Goal: Task Accomplishment & Management: Use online tool/utility

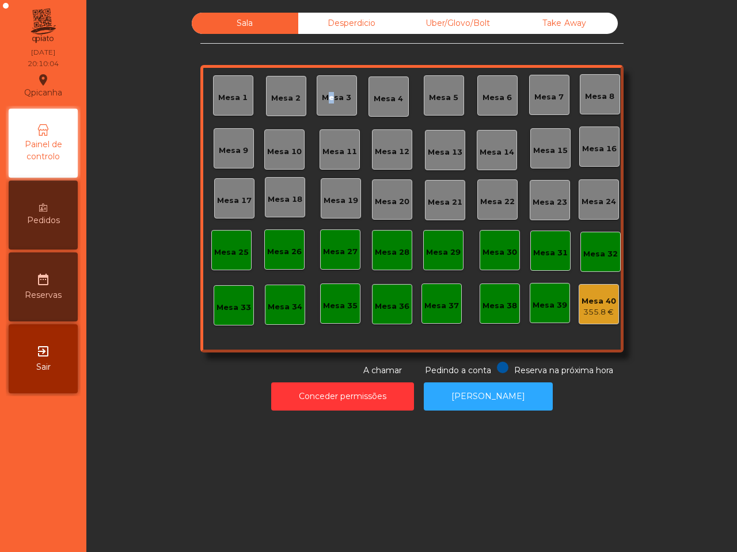
click at [322, 91] on div "Mesa 3" at bounding box center [336, 95] width 29 height 16
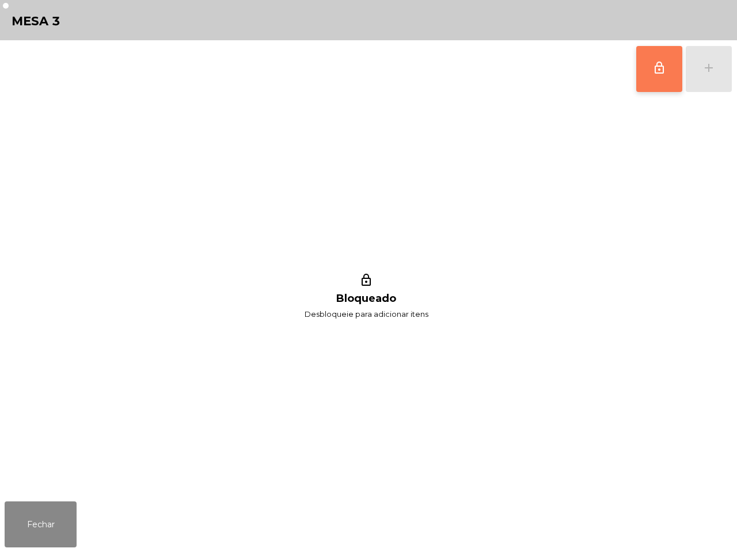
click at [642, 62] on button "lock_outline" at bounding box center [659, 69] width 46 height 46
click at [700, 62] on button "add" at bounding box center [708, 69] width 46 height 46
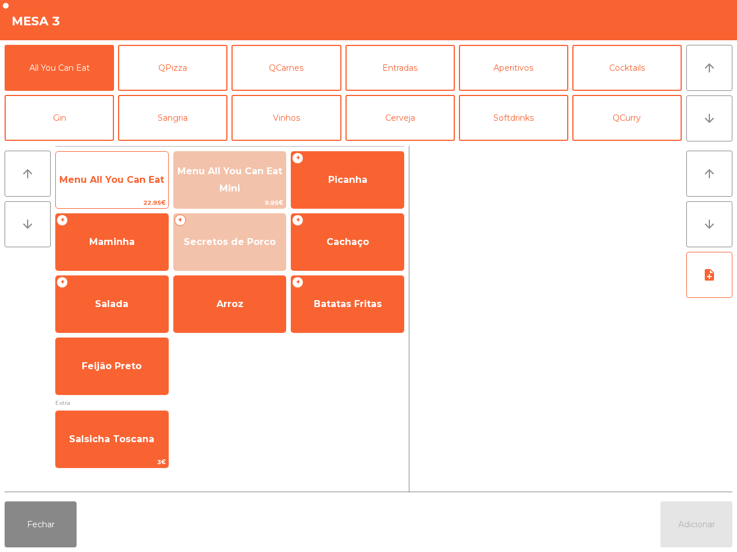
click at [104, 192] on span "Menu All You Can Eat" at bounding box center [112, 180] width 112 height 31
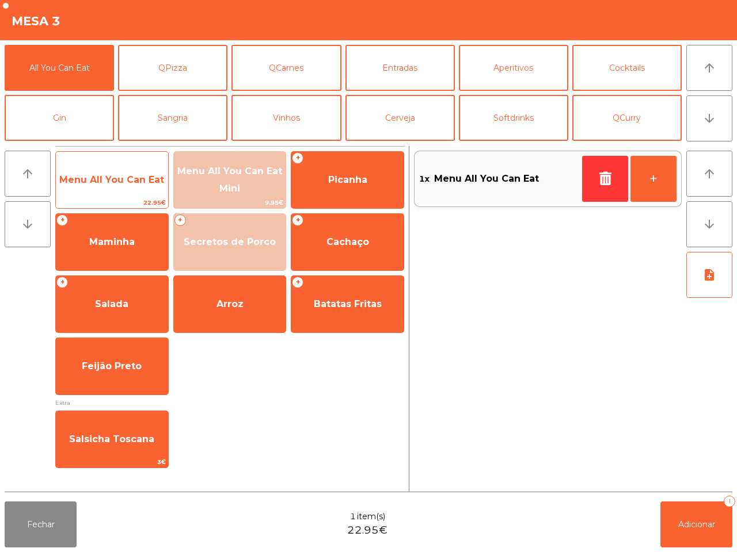
click at [104, 192] on span "Menu All You Can Eat" at bounding box center [112, 180] width 112 height 31
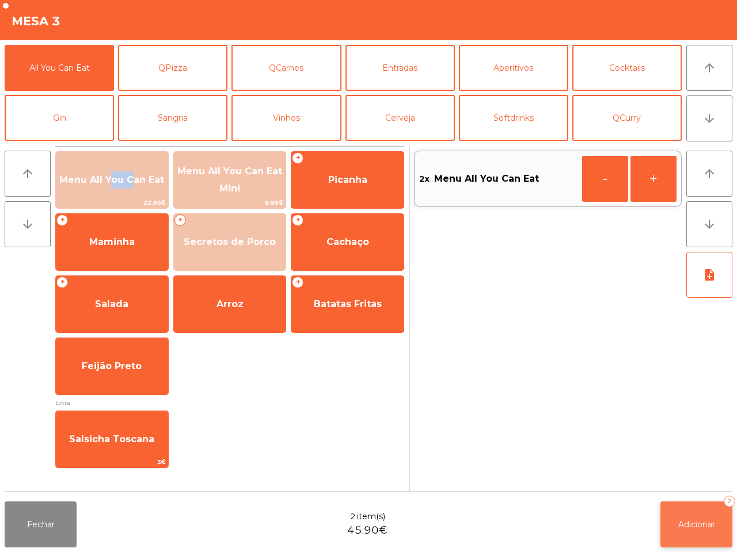
click at [688, 522] on span "Adicionar" at bounding box center [696, 525] width 37 height 10
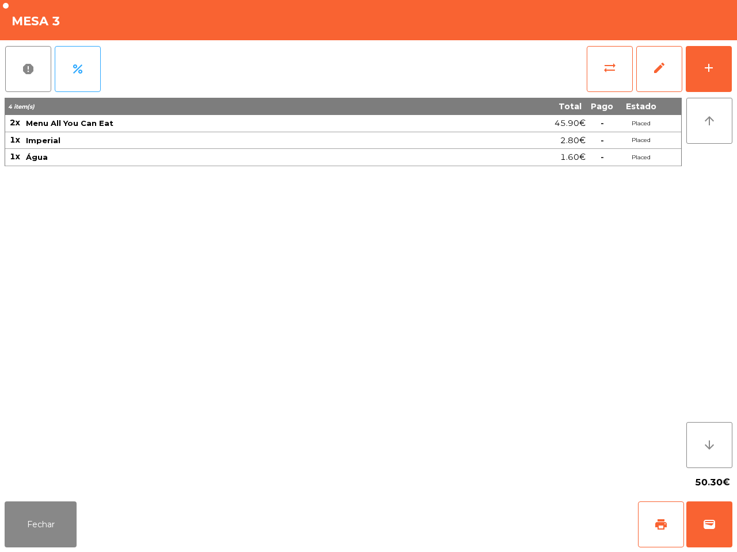
click at [587, 493] on div "50.30€" at bounding box center [368, 482] width 727 height 29
click at [40, 524] on button "Fechar" at bounding box center [41, 525] width 72 height 46
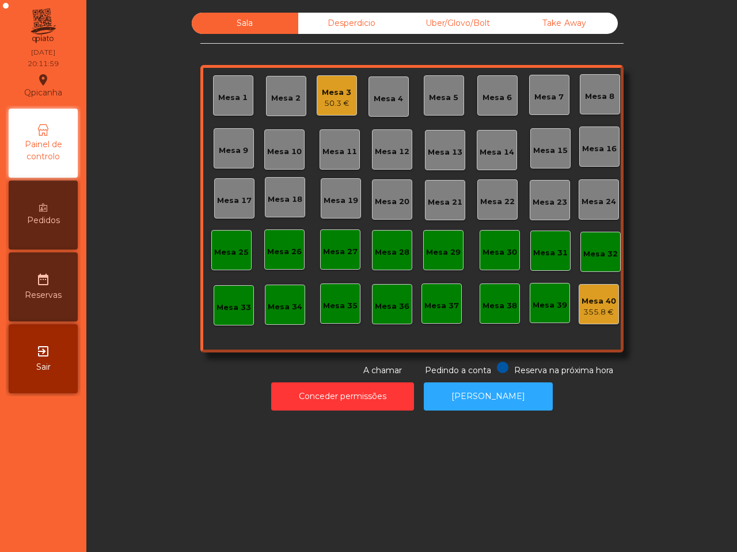
click at [436, 17] on div "Uber/Glovo/Bolt" at bounding box center [458, 23] width 106 height 21
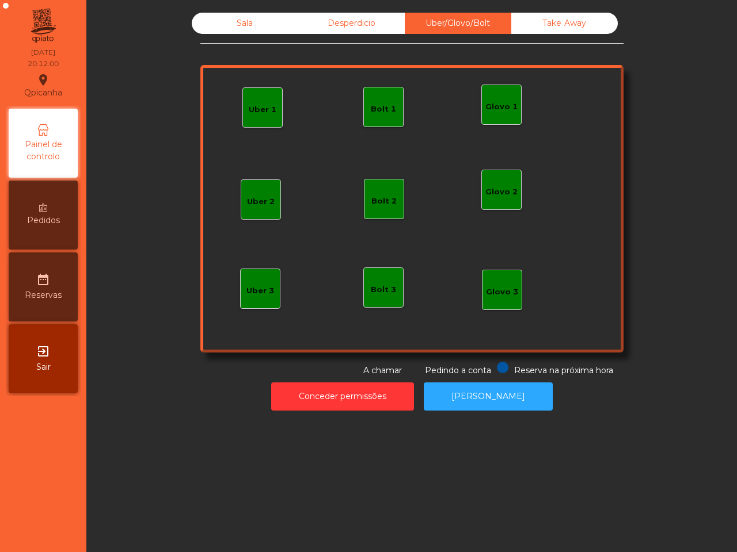
click at [498, 104] on div "Glovo 1" at bounding box center [501, 107] width 32 height 12
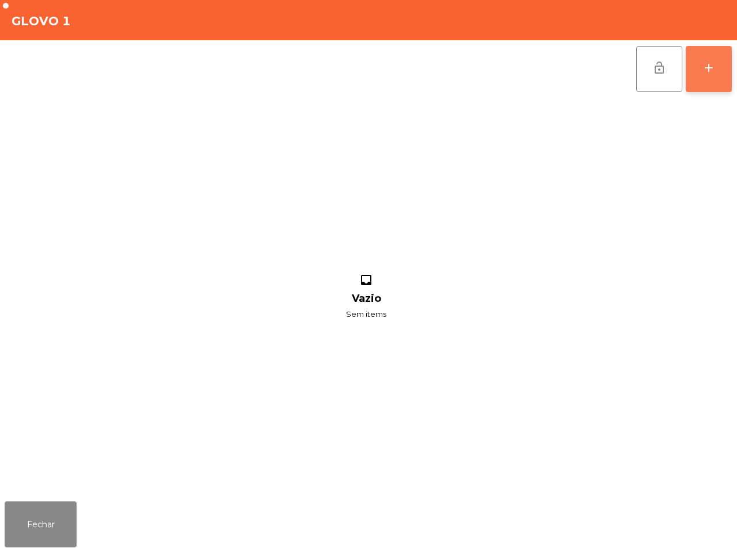
click at [724, 77] on button "add" at bounding box center [708, 69] width 46 height 46
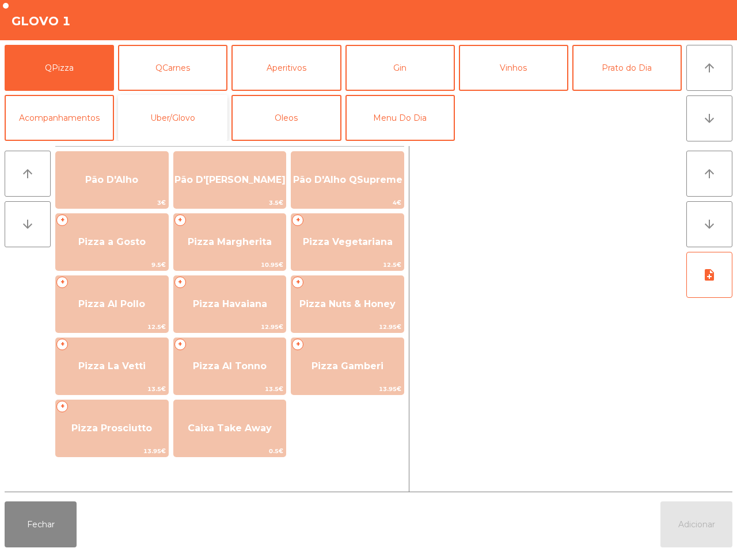
click at [208, 111] on button "Uber/Glovo" at bounding box center [172, 118] width 109 height 46
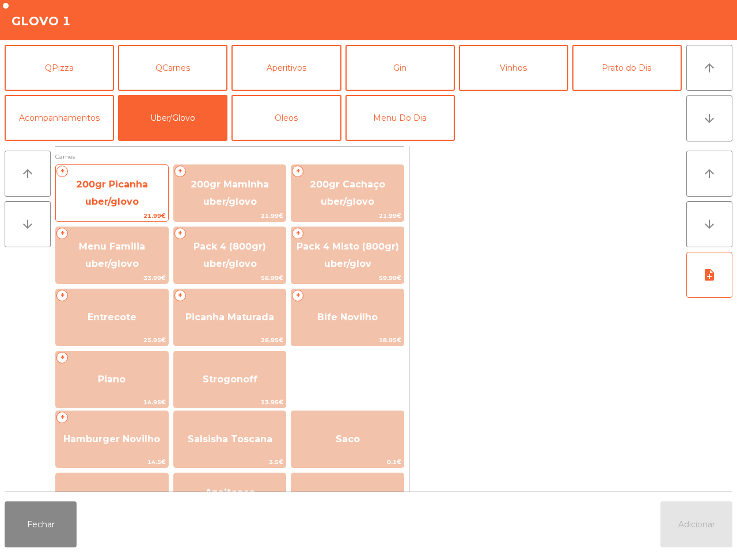
click at [141, 171] on span "200gr Picanha uber/glovo" at bounding box center [112, 193] width 112 height 49
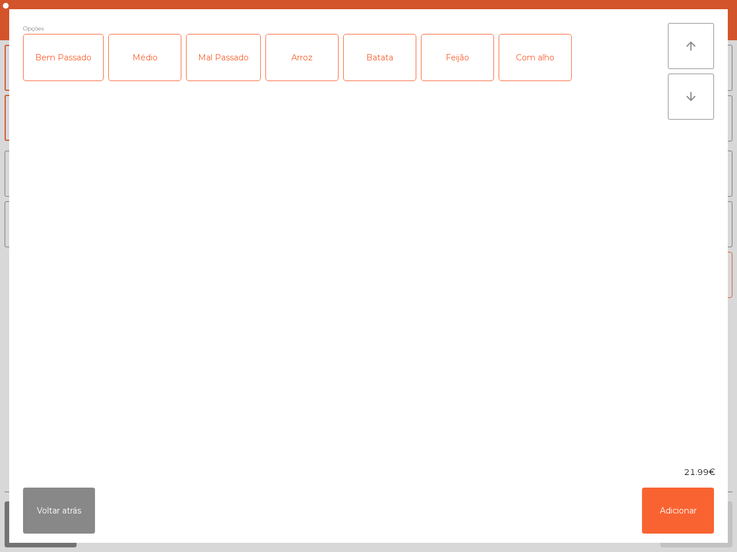
click at [142, 55] on div "Médio" at bounding box center [145, 58] width 72 height 46
click at [76, 62] on div "Bem Passado" at bounding box center [63, 58] width 79 height 46
click at [506, 56] on div "Com alho" at bounding box center [535, 58] width 72 height 46
click at [317, 59] on div "Arroz" at bounding box center [302, 58] width 72 height 46
click at [379, 53] on div "Batata" at bounding box center [380, 58] width 72 height 46
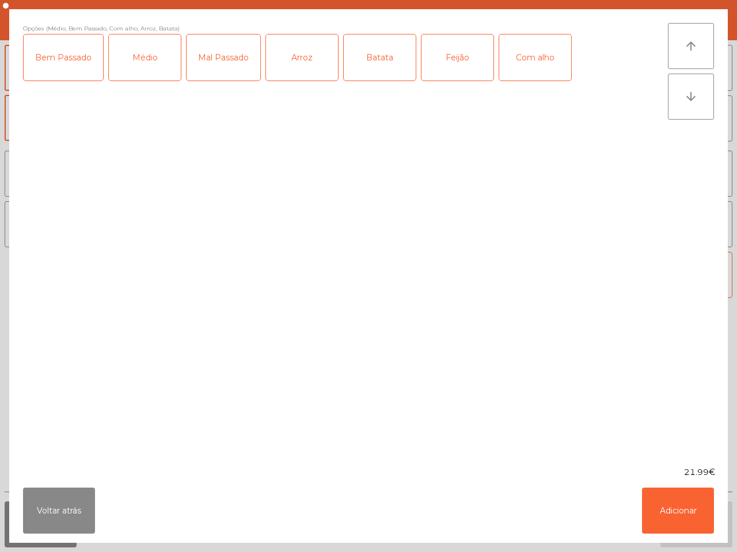
click at [459, 52] on div "Feijão" at bounding box center [457, 58] width 72 height 46
click at [705, 511] on button "Adicionar" at bounding box center [678, 511] width 72 height 46
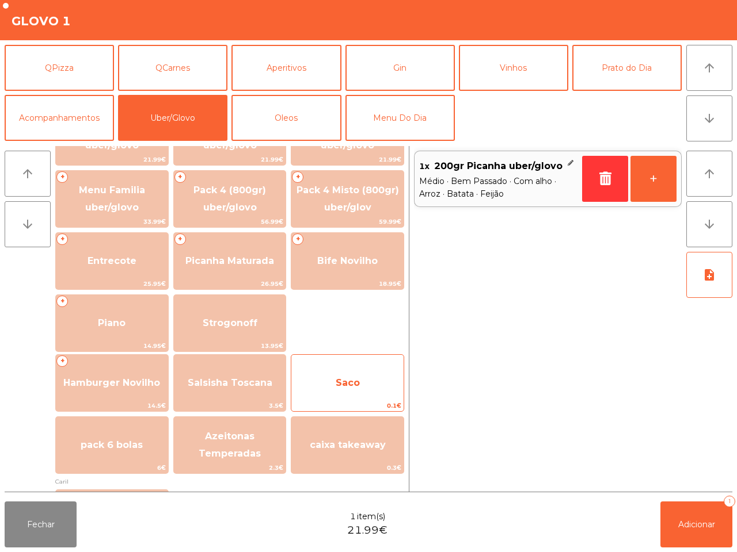
scroll to position [72, 0]
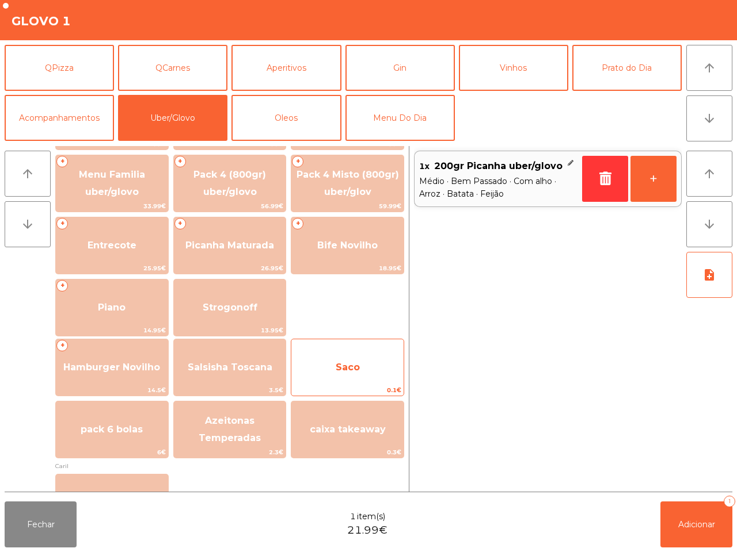
click at [354, 364] on span "Saco" at bounding box center [347, 367] width 24 height 11
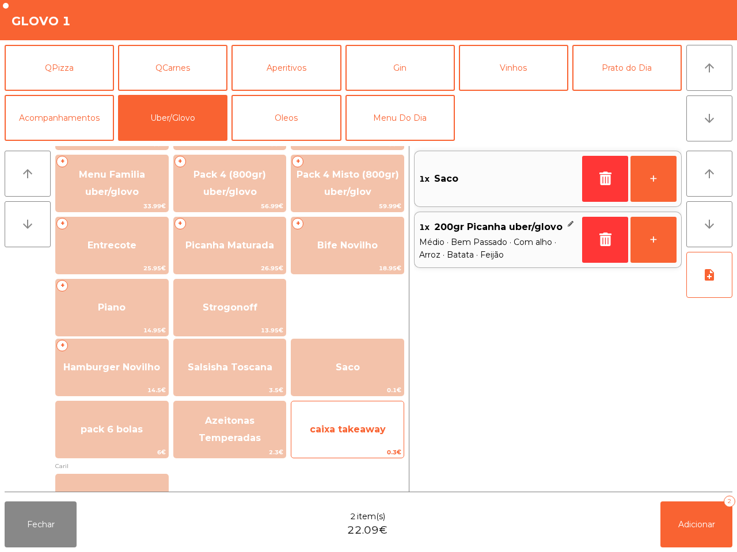
click at [369, 438] on span "caixa takeaway" at bounding box center [347, 429] width 112 height 31
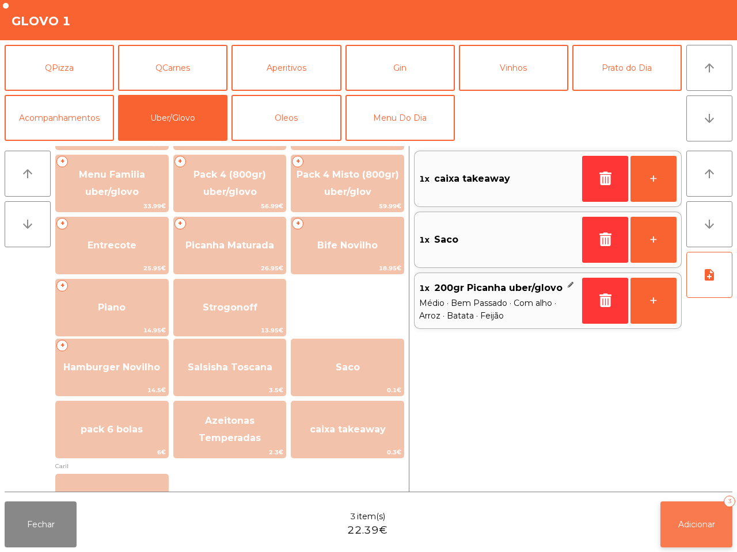
click at [699, 525] on span "Adicionar" at bounding box center [696, 525] width 37 height 10
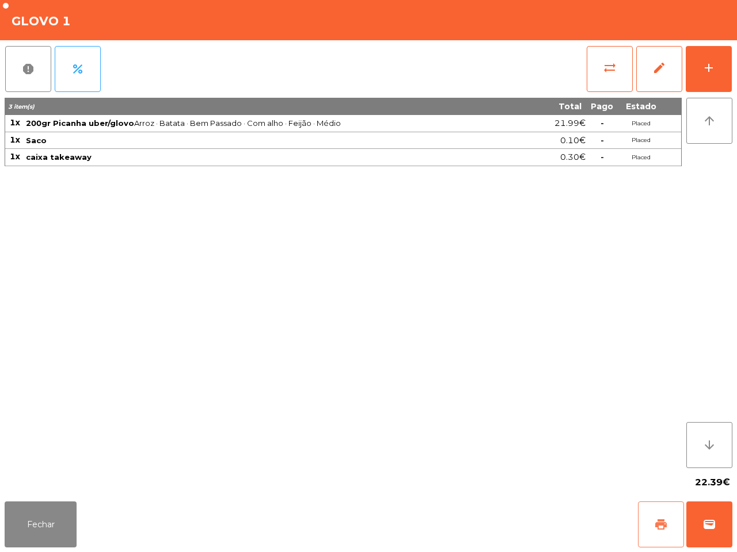
click at [653, 539] on button "print" at bounding box center [661, 525] width 46 height 46
click at [650, 525] on button "print" at bounding box center [661, 525] width 46 height 46
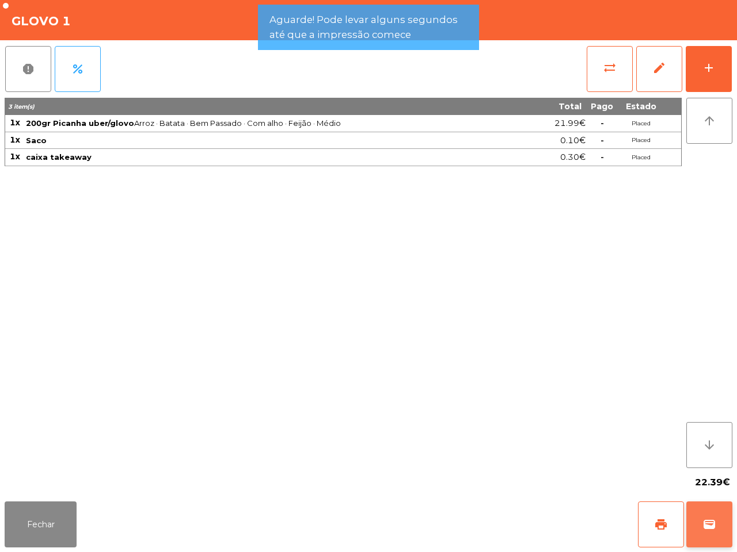
click at [712, 531] on span "wallet" at bounding box center [709, 525] width 14 height 14
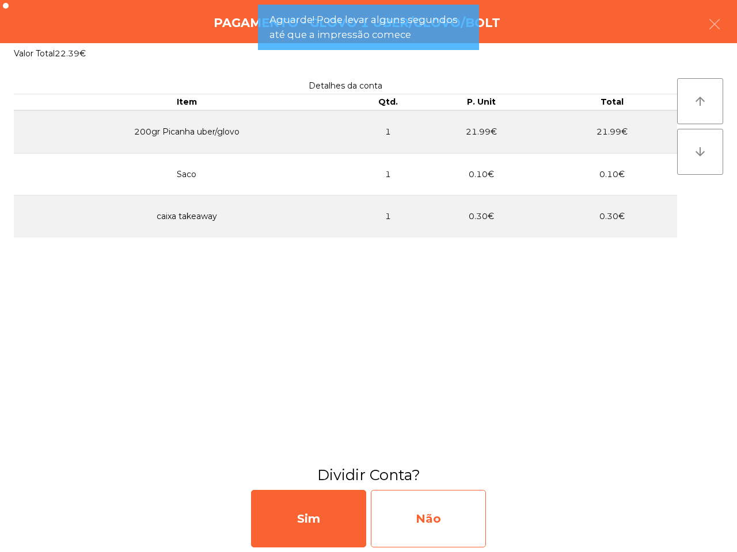
click at [430, 522] on div "Não" at bounding box center [428, 519] width 115 height 58
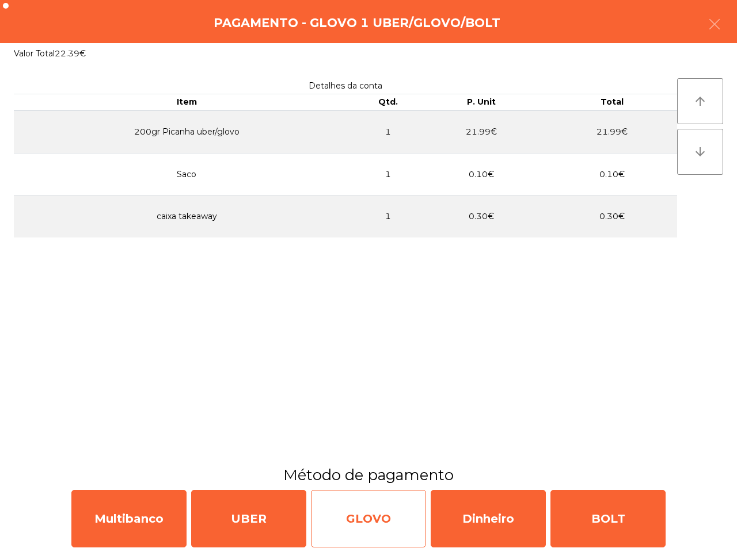
click at [357, 525] on div "GLOVO" at bounding box center [368, 519] width 115 height 58
select select "**"
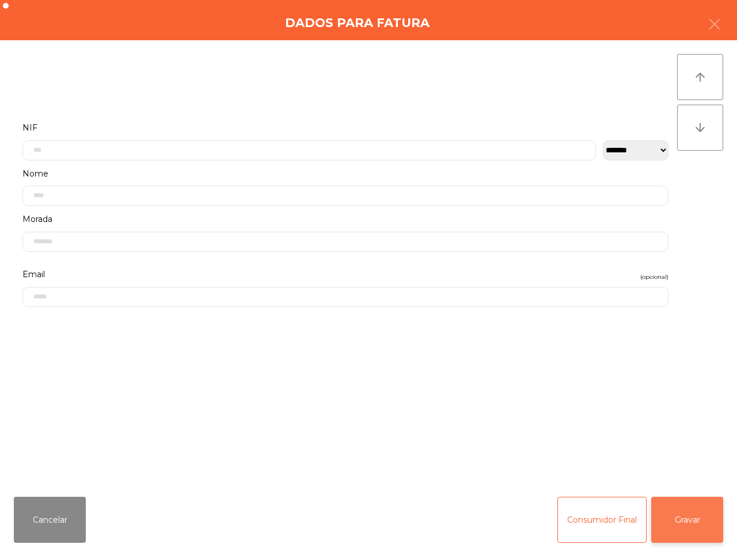
click at [672, 517] on button "Gravar" at bounding box center [687, 520] width 72 height 46
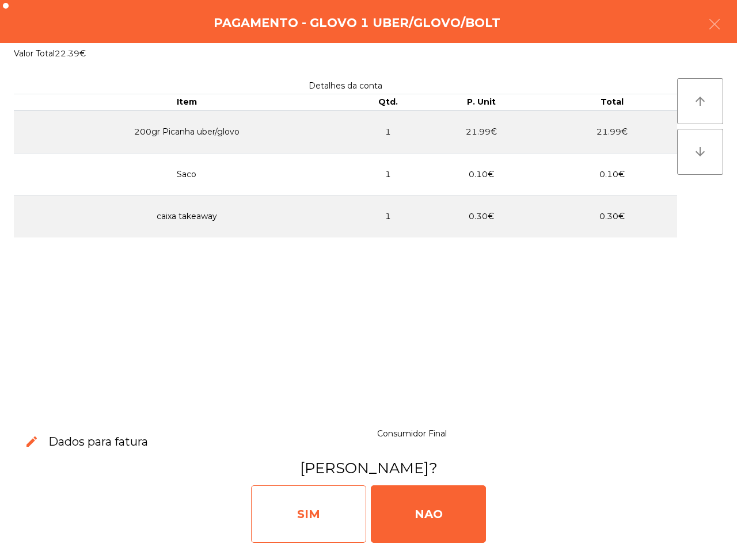
click at [251, 521] on div "SIM" at bounding box center [308, 515] width 115 height 58
click at [278, 519] on div "SIM" at bounding box center [308, 515] width 115 height 58
